Goal: Check status: Check status

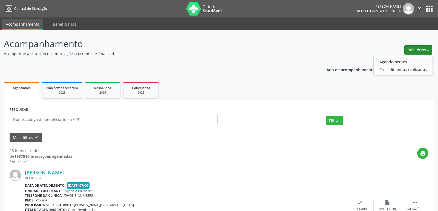
click at [400, 62] on link "Agendamentos" at bounding box center [402, 62] width 59 height 8
select select "9"
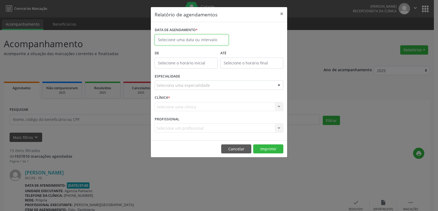
click at [209, 40] on body "Central de Marcação [PERSON_NAME] Recepcionista da clínica  Configurações Sair…" at bounding box center [219, 105] width 438 height 211
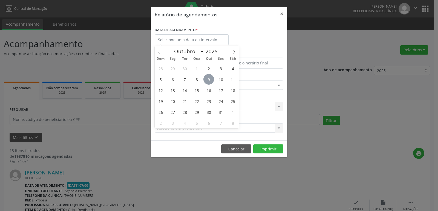
click at [207, 81] on span "9" at bounding box center [208, 79] width 11 height 11
type input "09/10/2025"
click at [207, 81] on span "9" at bounding box center [208, 79] width 11 height 11
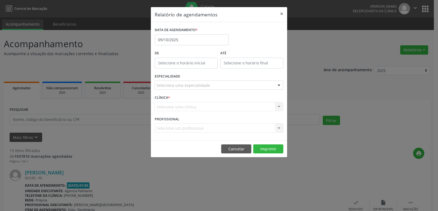
click at [249, 84] on div "Seleciona uma especialidade" at bounding box center [219, 85] width 129 height 9
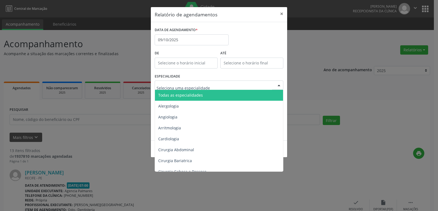
click at [219, 94] on span "Todas as especialidades" at bounding box center [219, 95] width 129 height 11
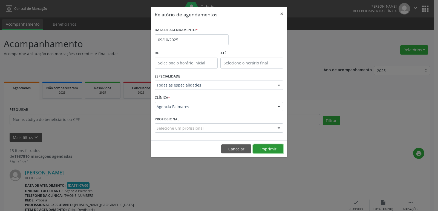
click at [269, 149] on button "Imprimir" at bounding box center [268, 149] width 30 height 9
click at [281, 14] on button "×" at bounding box center [281, 13] width 11 height 13
